Goal: Check status

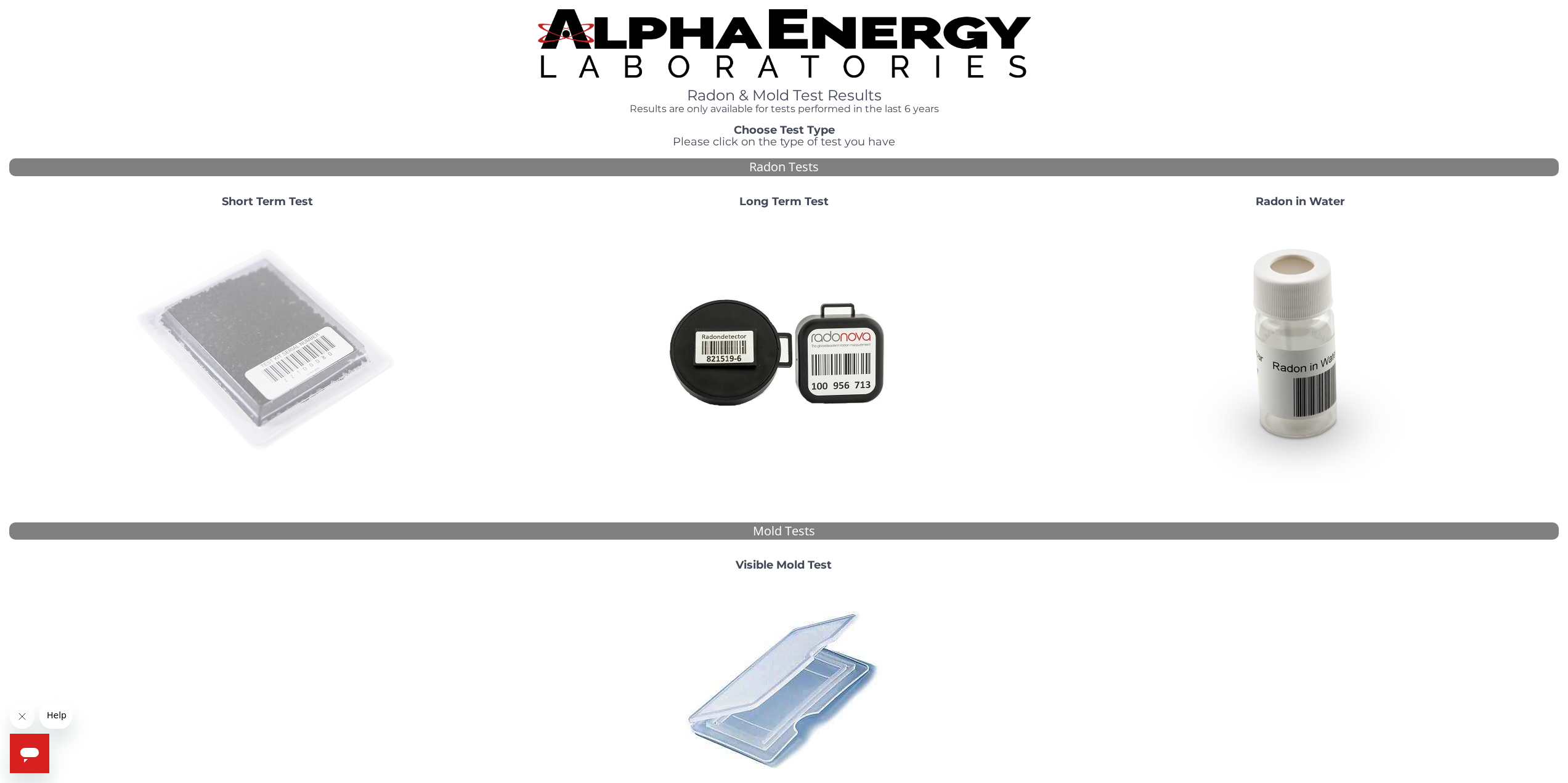
click at [214, 244] on img at bounding box center [267, 351] width 265 height 265
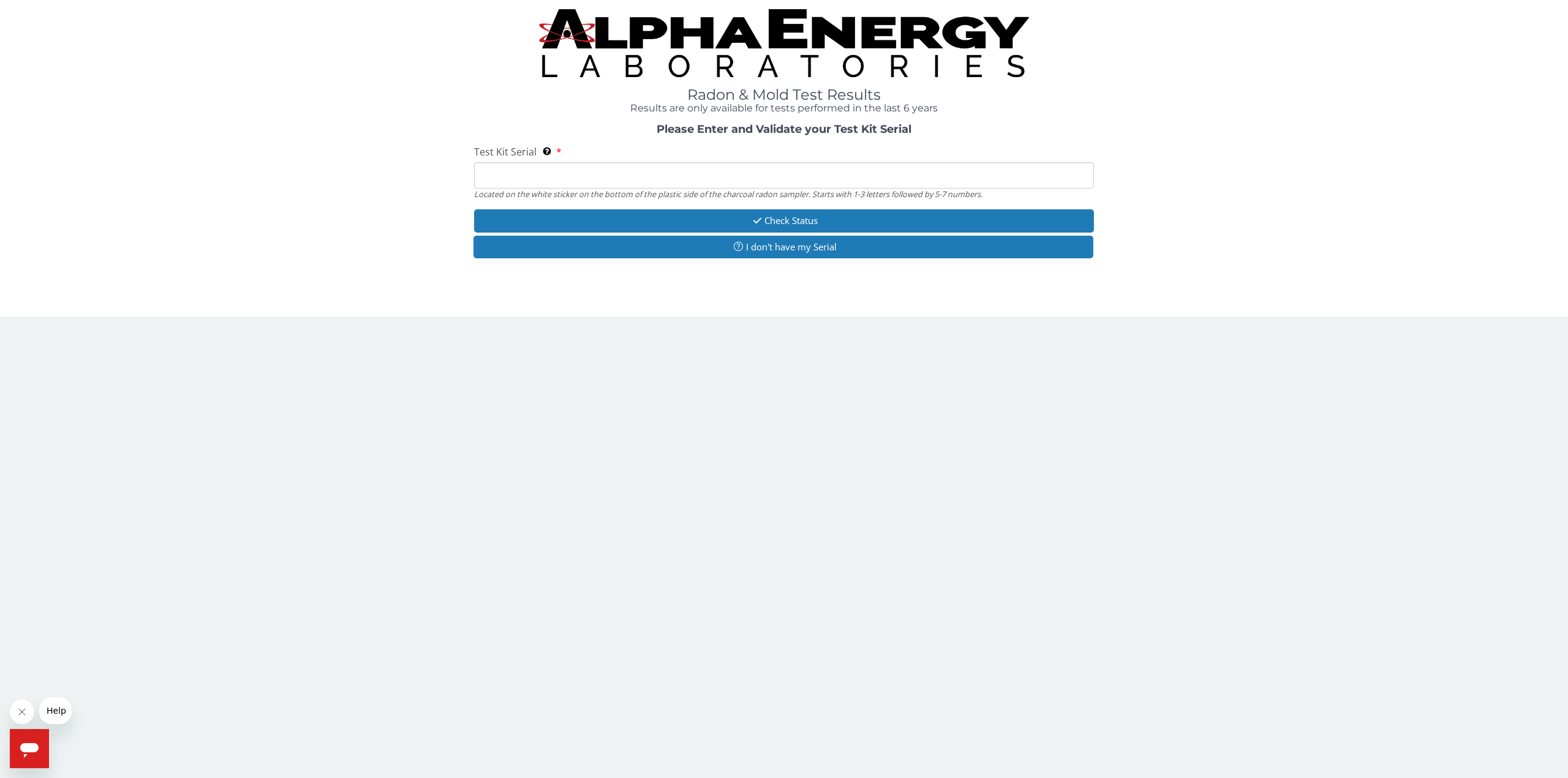
click at [611, 170] on input "Test Kit Serial Located on the white sticker on the bottom of the plastic side …" at bounding box center [784, 175] width 620 height 26
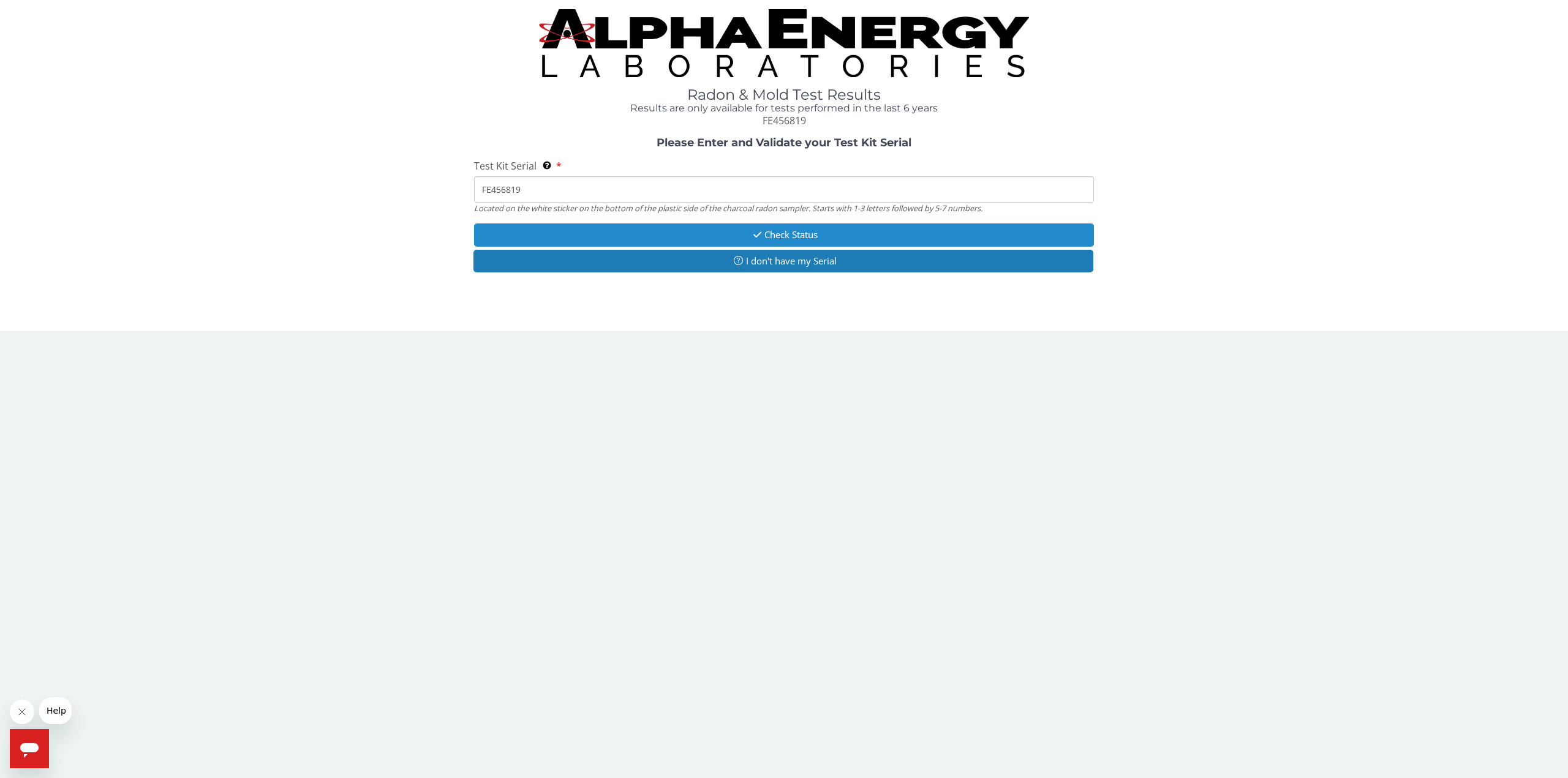
type input "FE456819"
click at [772, 235] on button "Check Status" at bounding box center [784, 235] width 620 height 22
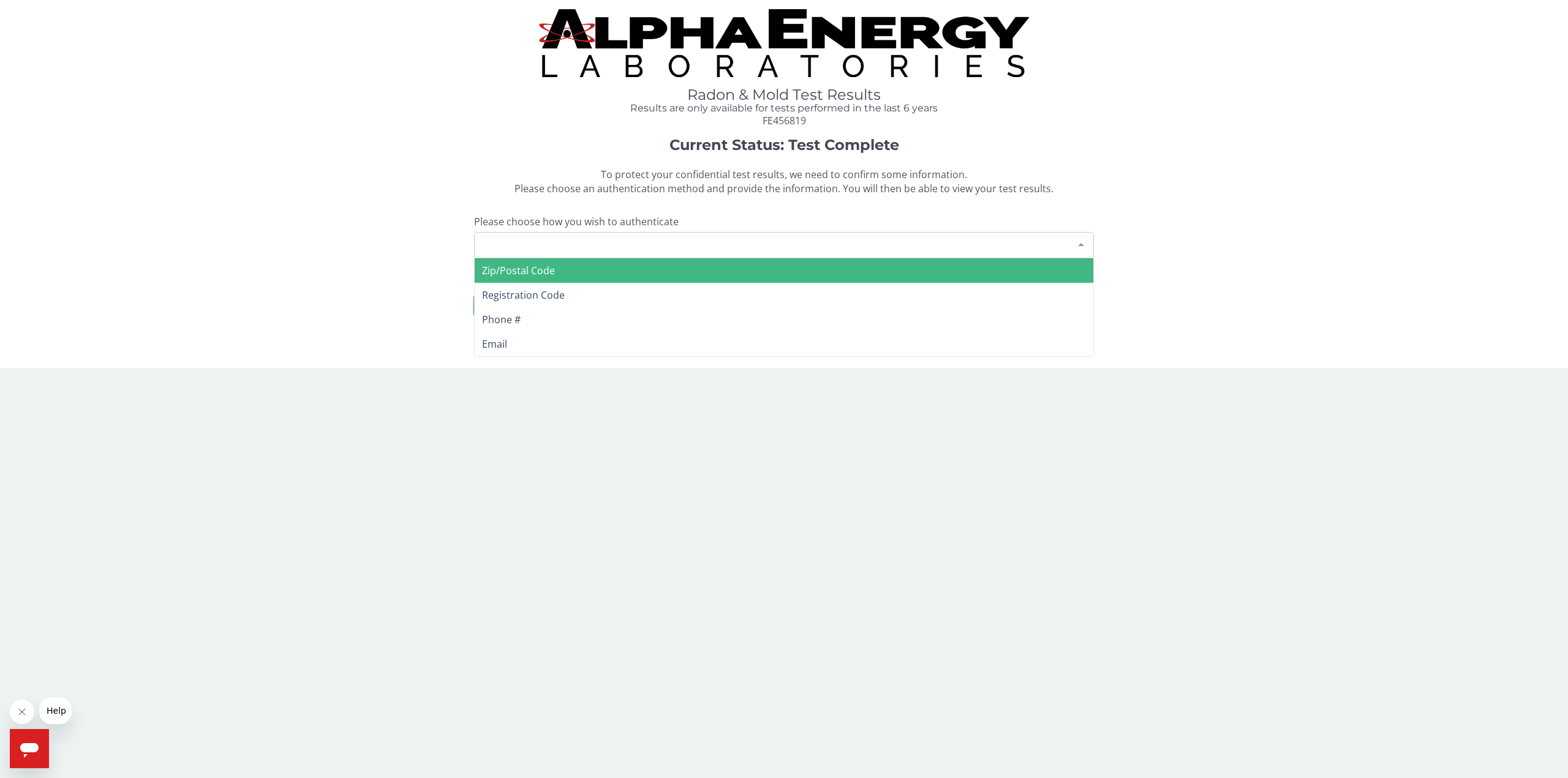
click at [767, 246] on div "Please make a selection" at bounding box center [784, 245] width 620 height 26
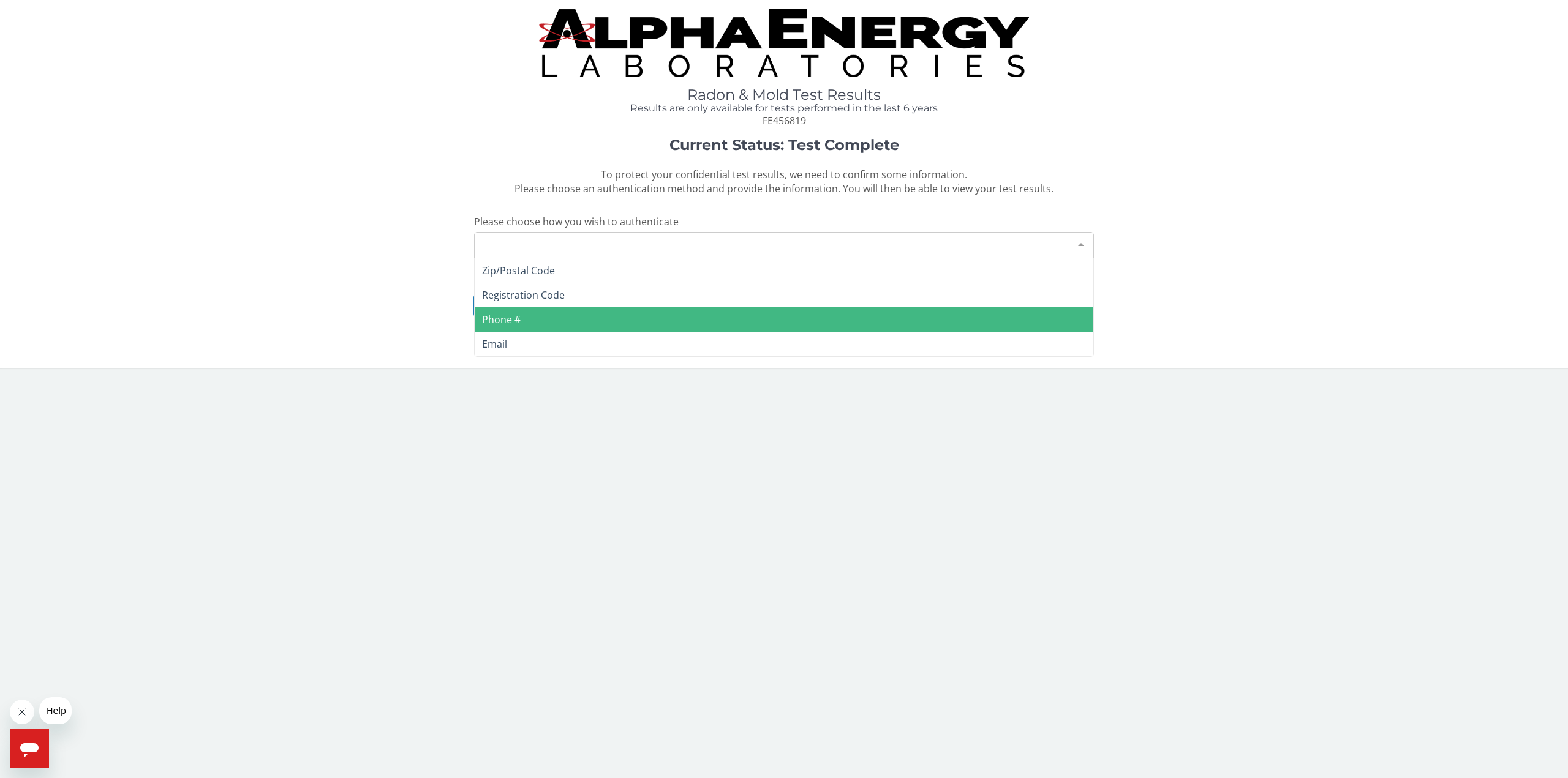
click at [569, 315] on span "Phone #" at bounding box center [784, 319] width 619 height 25
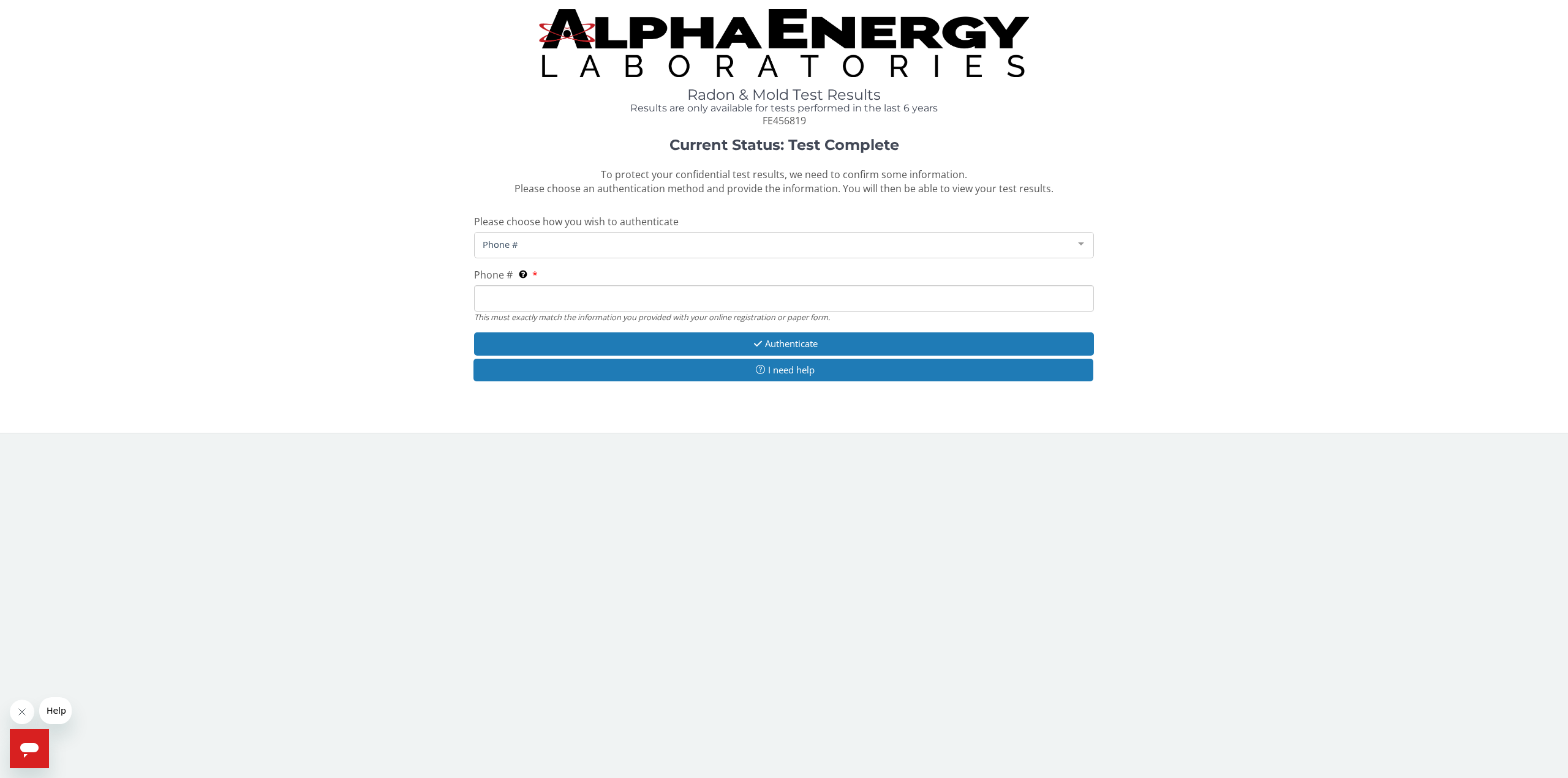
click at [573, 287] on input "Phone # This must exactly match the information you provided with your online r…" at bounding box center [784, 298] width 620 height 26
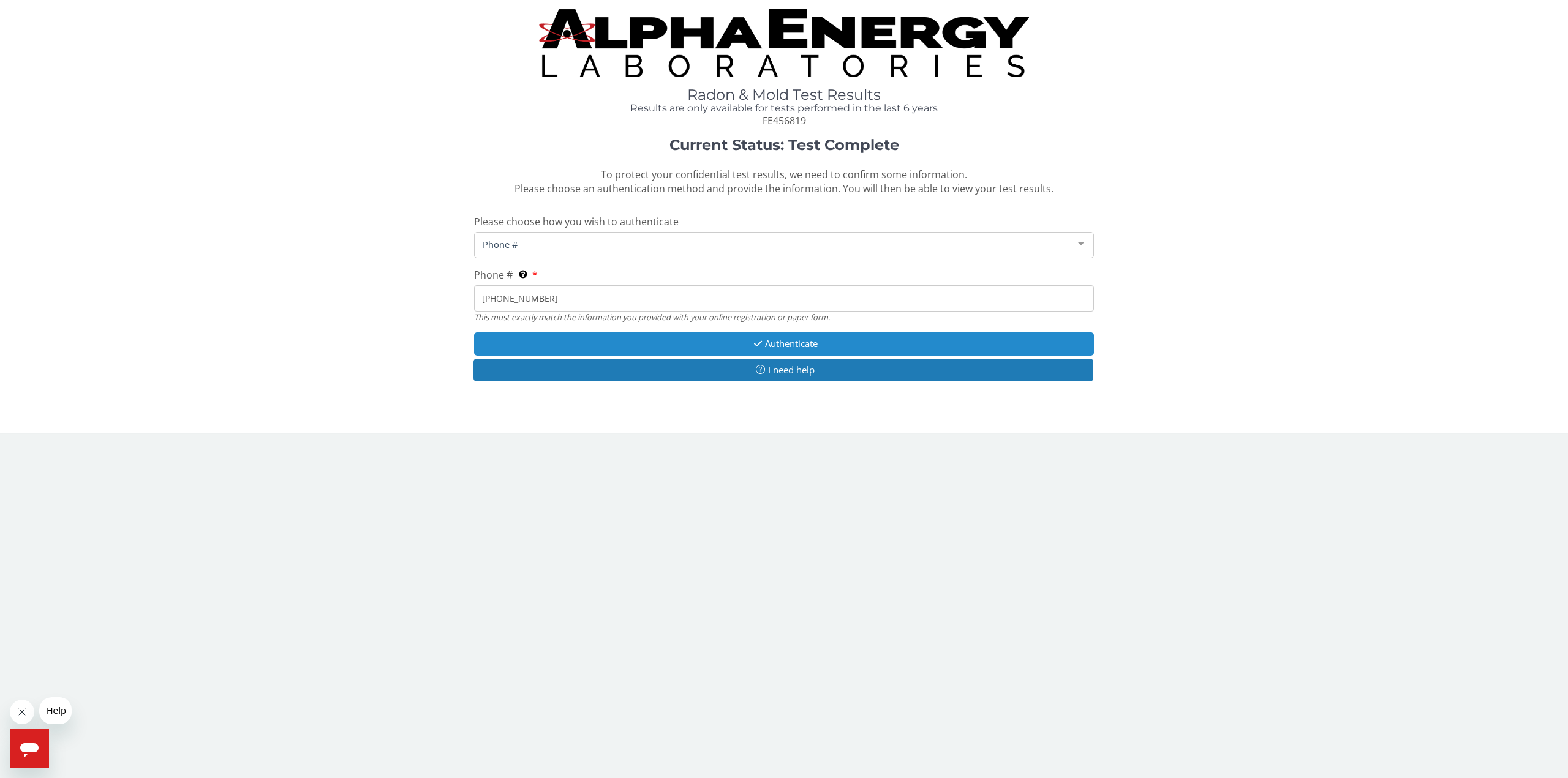
type input "[PHONE_NUMBER]"
click at [863, 339] on button "Authenticate" at bounding box center [784, 344] width 620 height 22
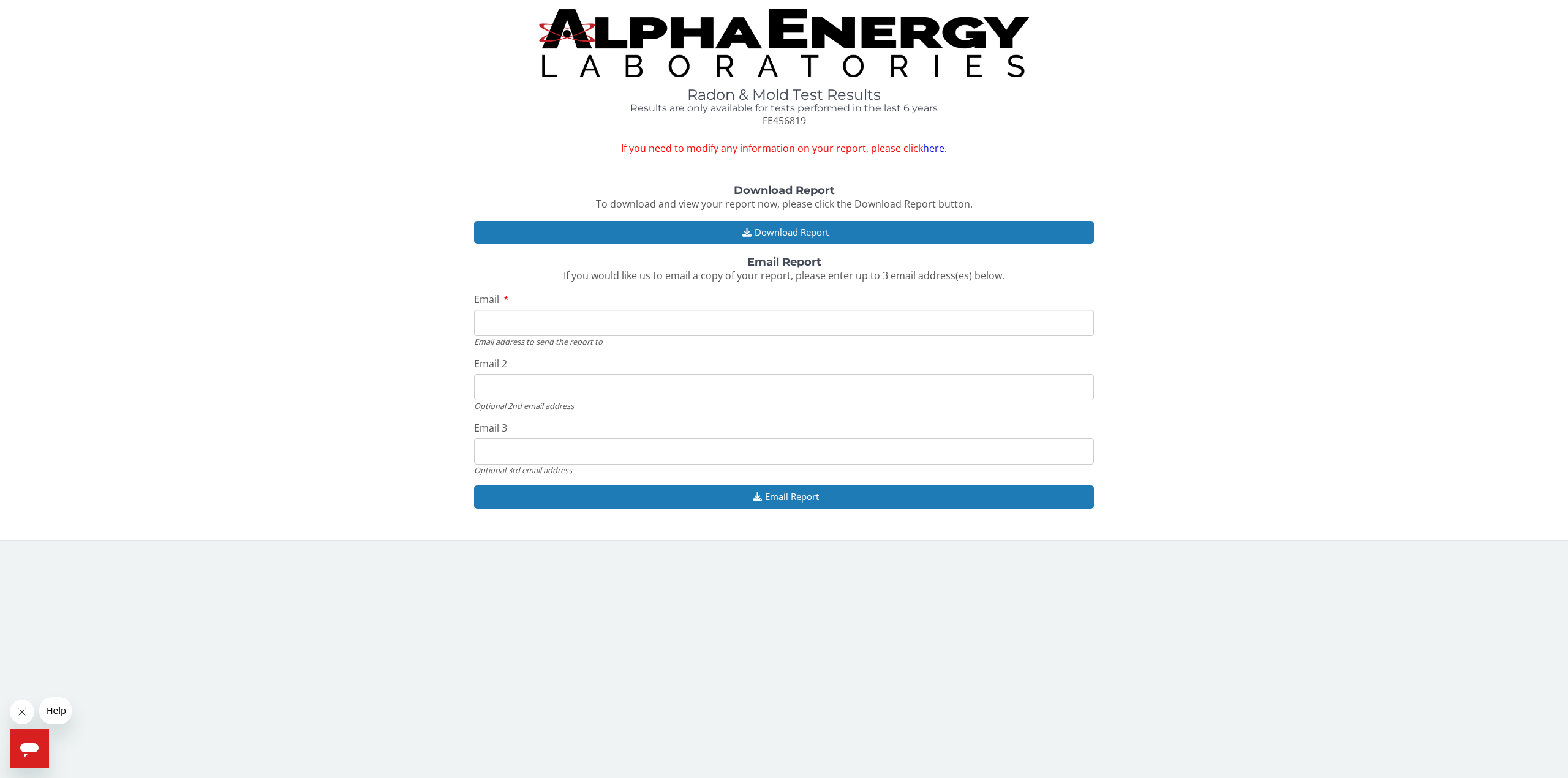
click at [815, 317] on input "Email" at bounding box center [784, 322] width 620 height 26
click at [816, 231] on button "Download Report" at bounding box center [784, 232] width 620 height 22
